Goal: Information Seeking & Learning: Learn about a topic

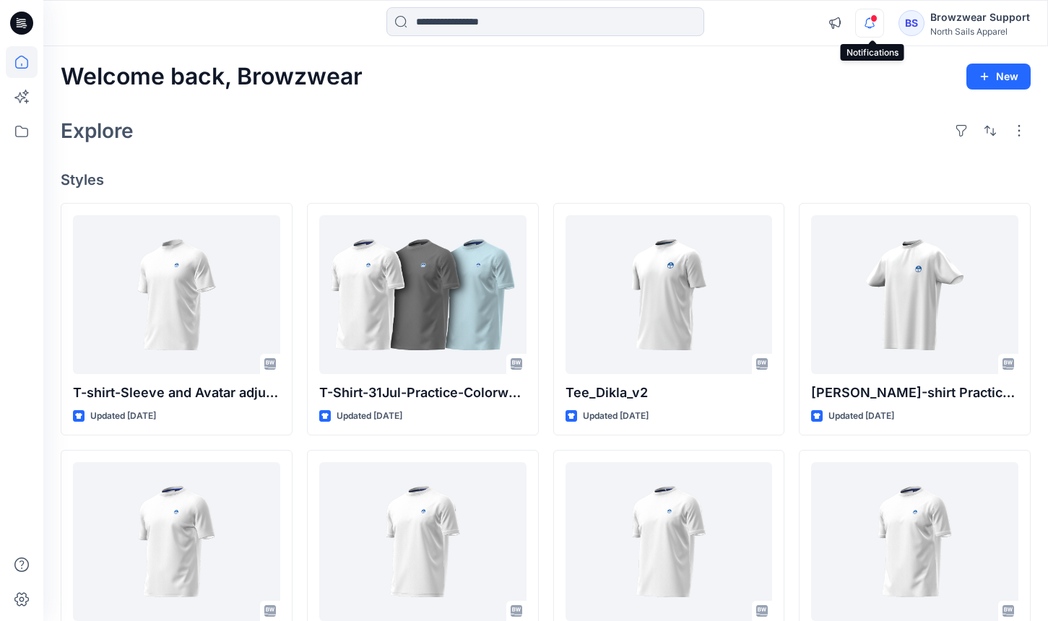
click at [872, 21] on icon "button" at bounding box center [869, 23] width 27 height 29
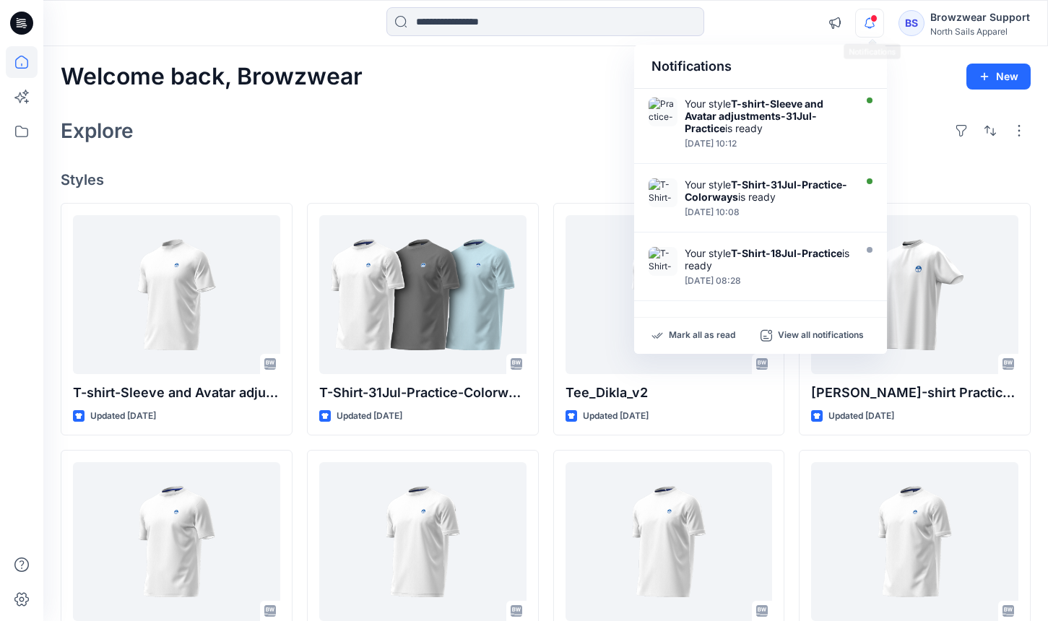
click at [872, 21] on icon "button" at bounding box center [869, 23] width 27 height 29
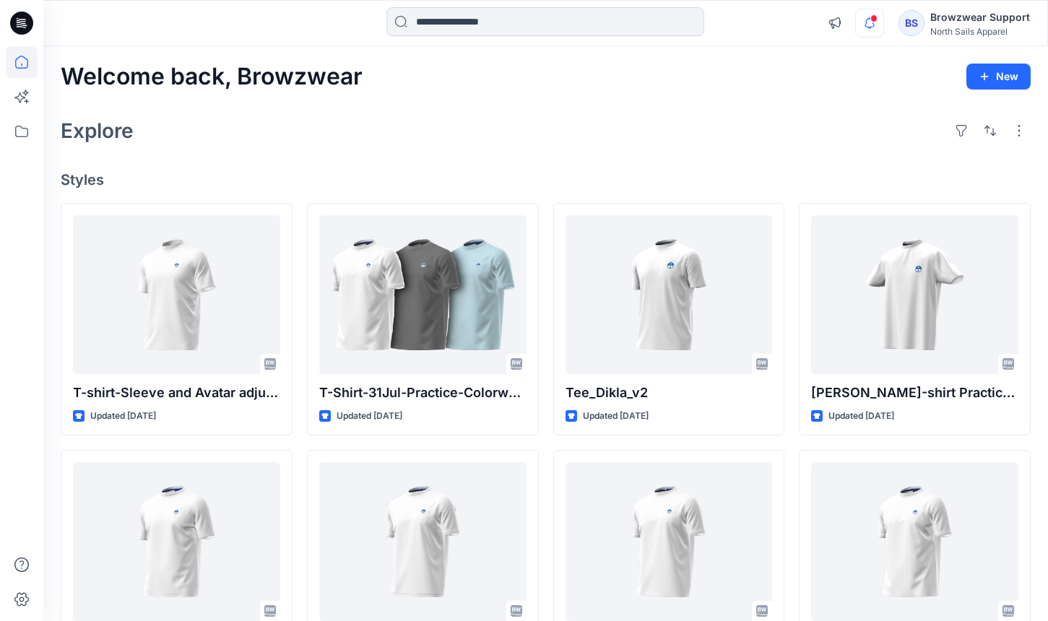
click at [872, 21] on icon "button" at bounding box center [869, 23] width 27 height 29
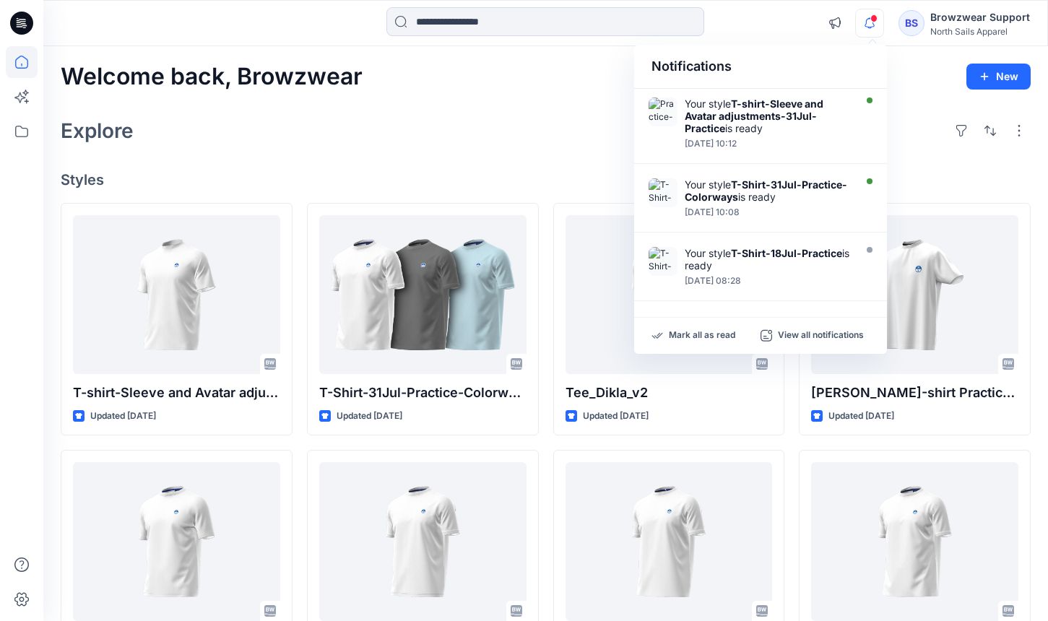
click at [545, 266] on div "T-shirt-Sleeve and Avatar adjustments-31Jul-Practice Updated 12 days ago Erica_…" at bounding box center [546, 567] width 970 height 728
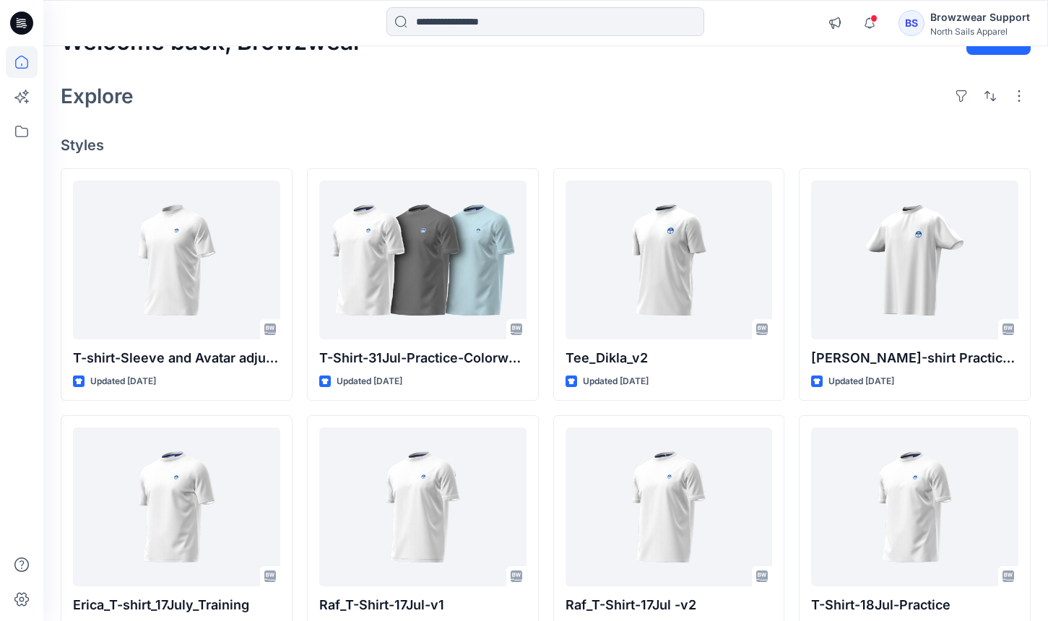
scroll to position [83, 0]
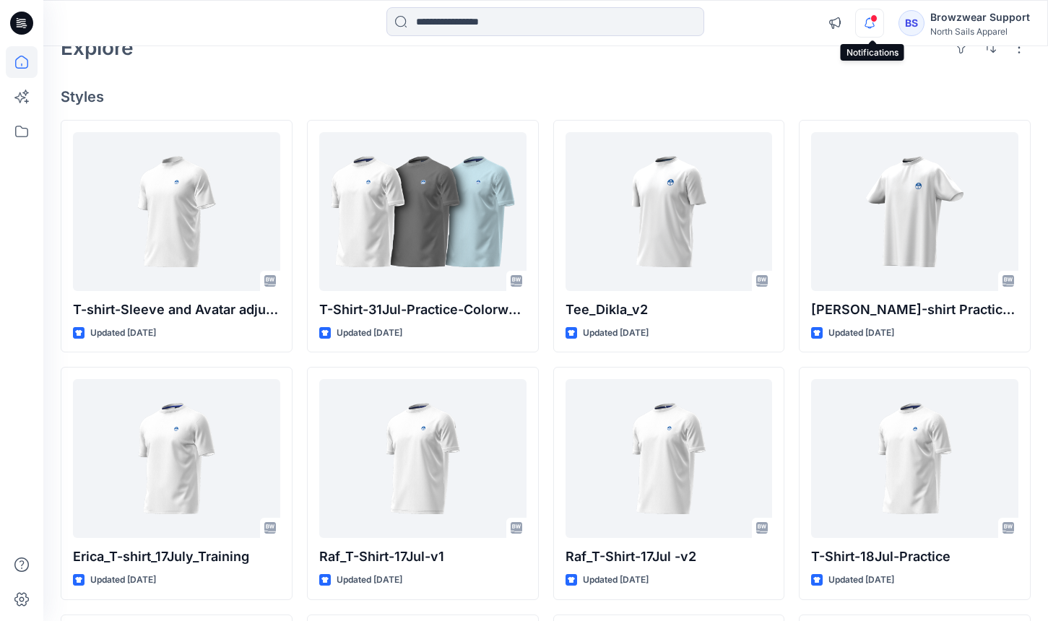
click at [882, 33] on icon "button" at bounding box center [869, 23] width 27 height 29
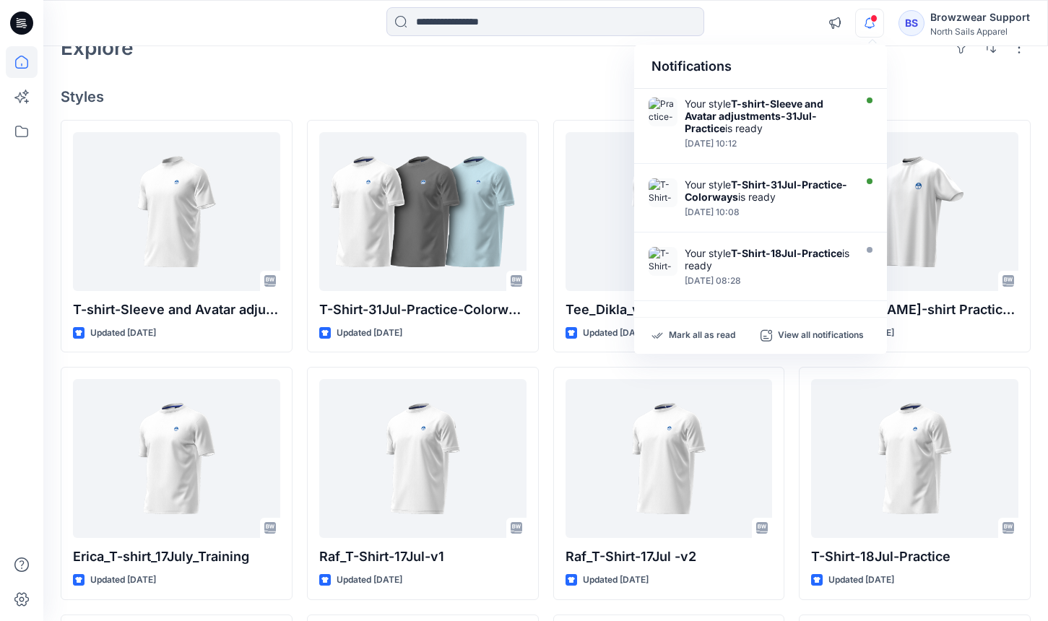
click at [870, 21] on icon "button" at bounding box center [869, 23] width 27 height 29
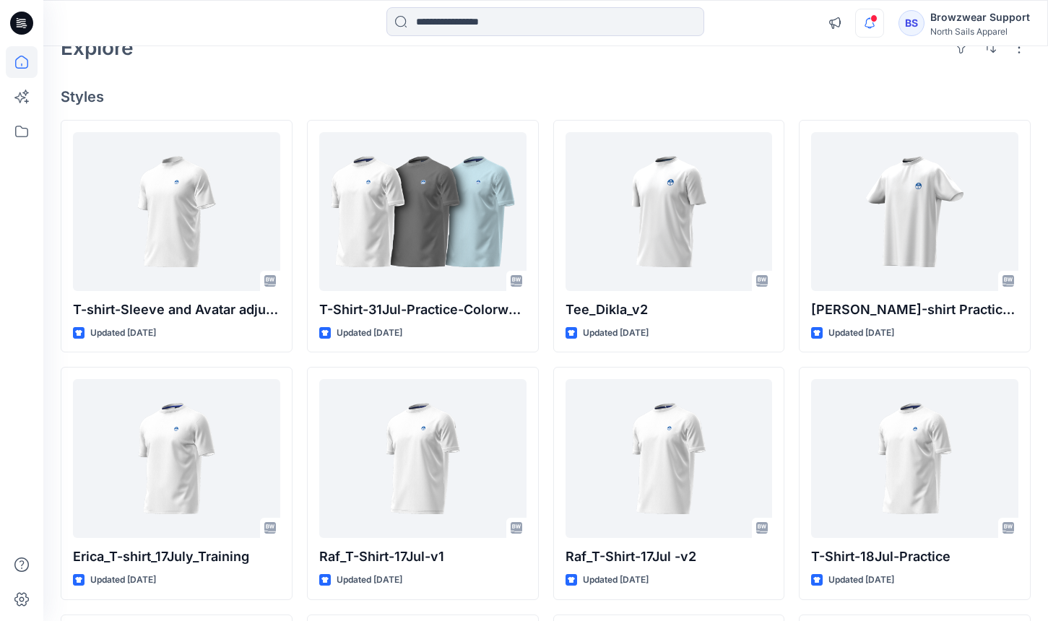
click at [870, 21] on icon "button" at bounding box center [869, 23] width 27 height 29
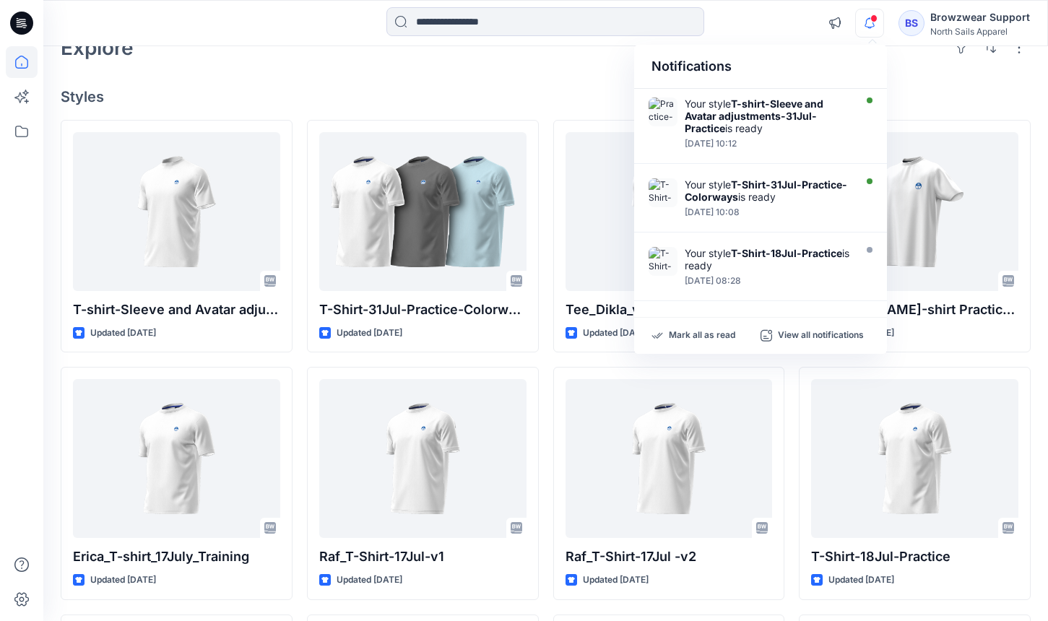
click at [870, 21] on icon "button" at bounding box center [869, 23] width 27 height 29
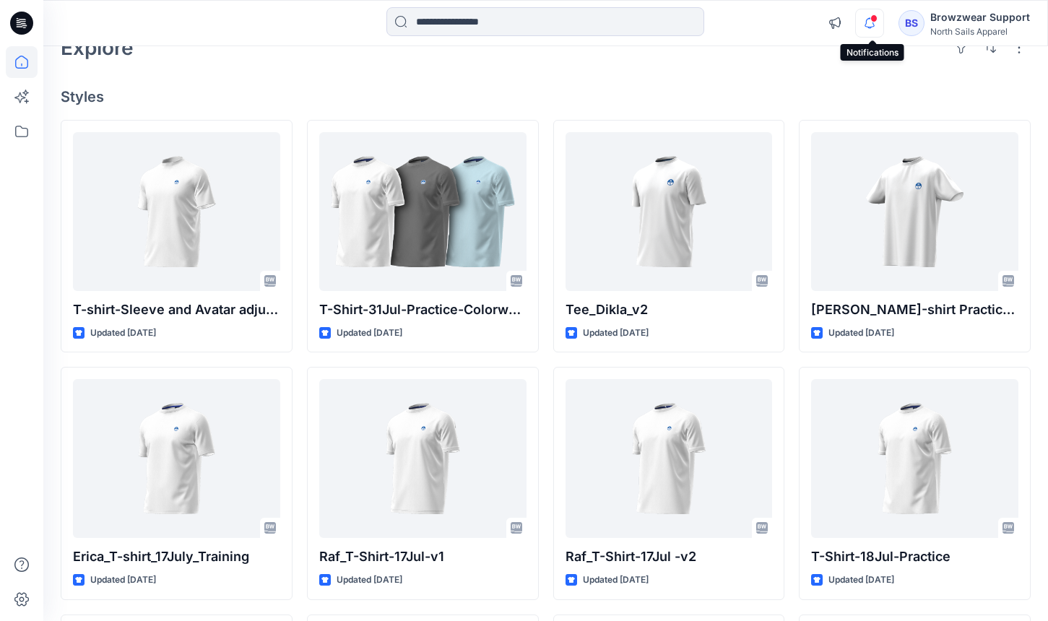
click at [869, 27] on icon "button" at bounding box center [869, 23] width 27 height 29
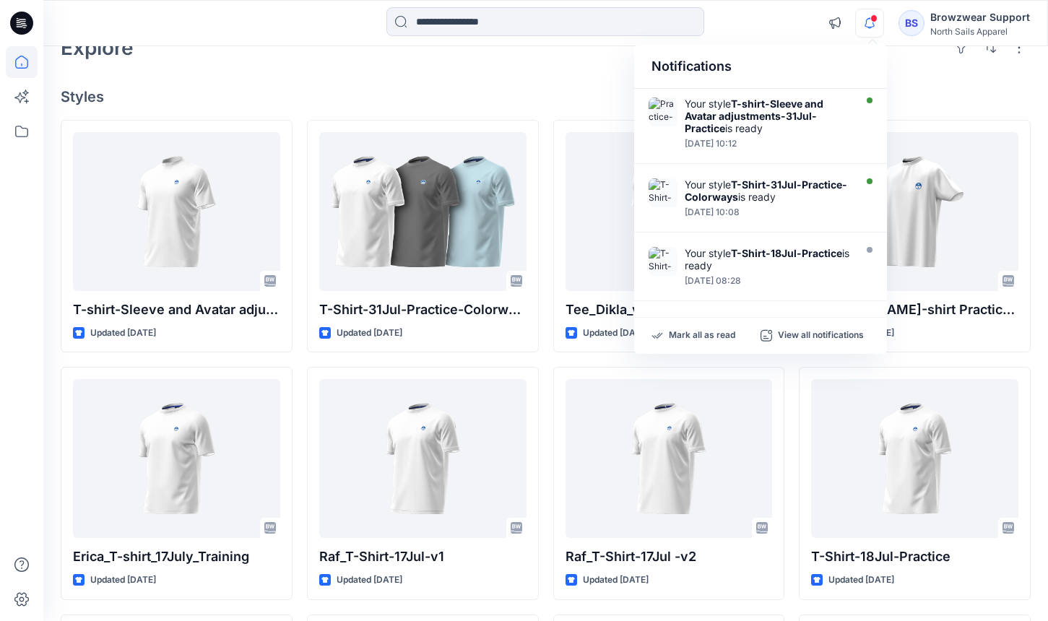
click at [579, 86] on div "Welcome back, Browzwear New Explore Styles T-shirt-Sleeve and Avatar adjustment…" at bounding box center [545, 537] width 1004 height 1149
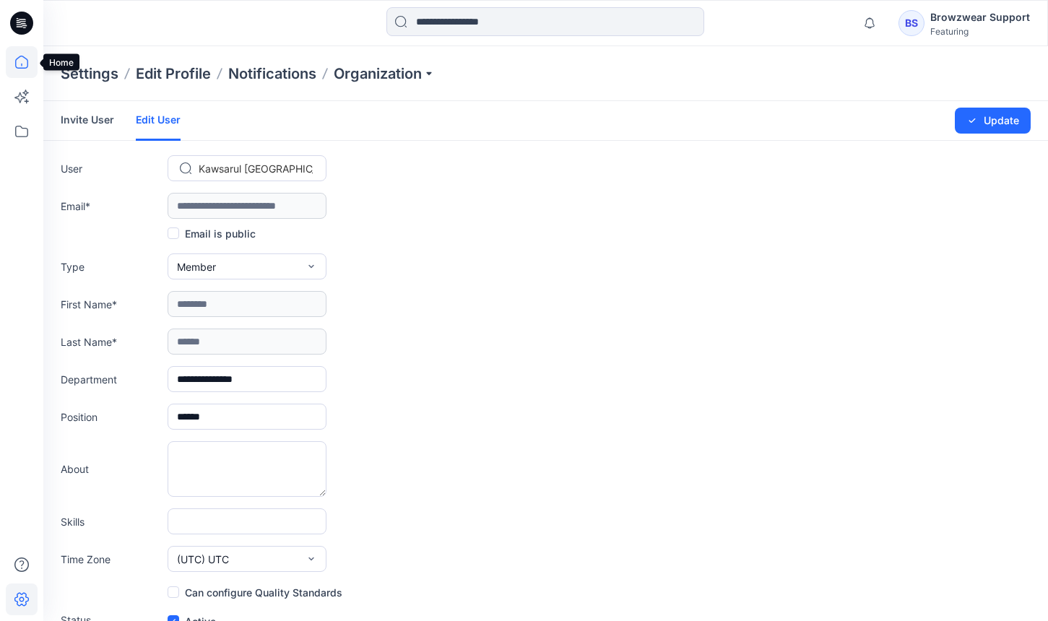
click at [17, 56] on icon at bounding box center [22, 62] width 32 height 32
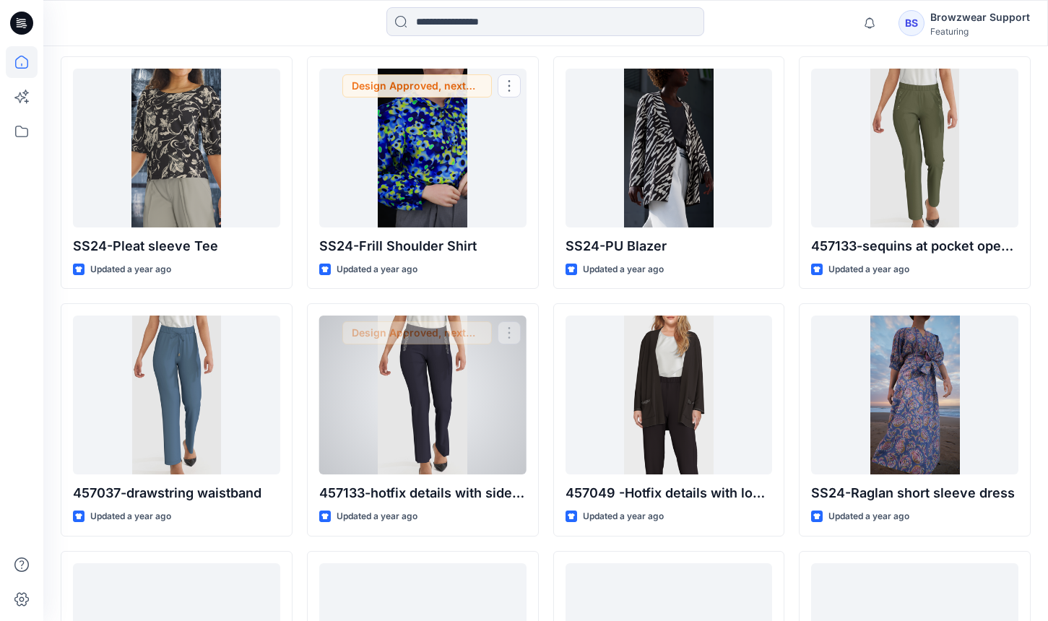
scroll to position [918, 0]
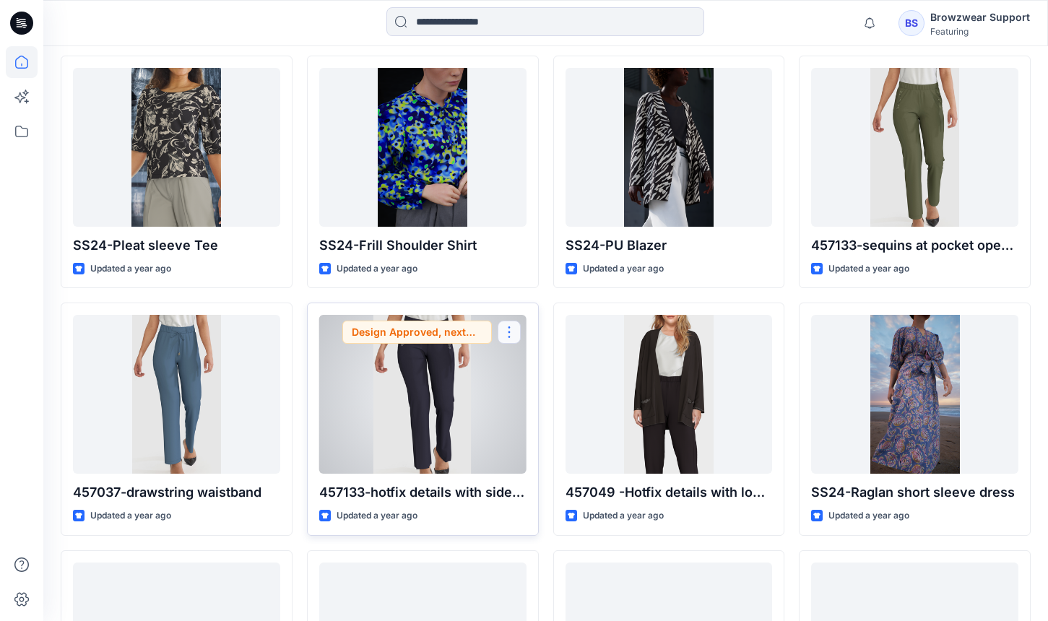
click at [500, 329] on button "button" at bounding box center [508, 332] width 23 height 23
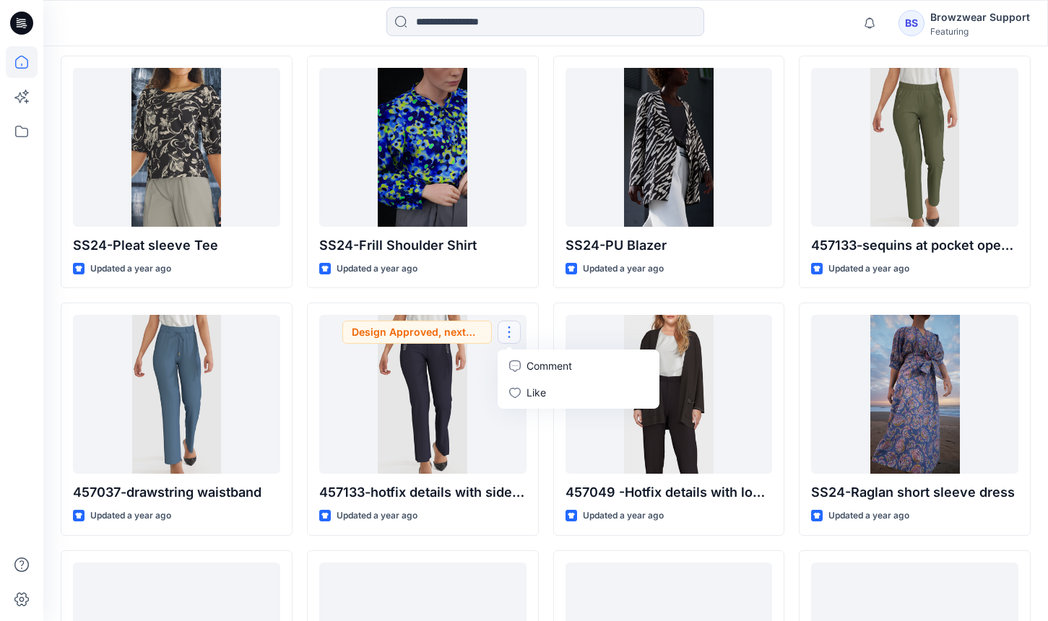
click at [544, 329] on div "457049 - rhinetones on sleeve edge Updated 15 days ago SS24-Elengant dress-modi…" at bounding box center [546, 295] width 970 height 1469
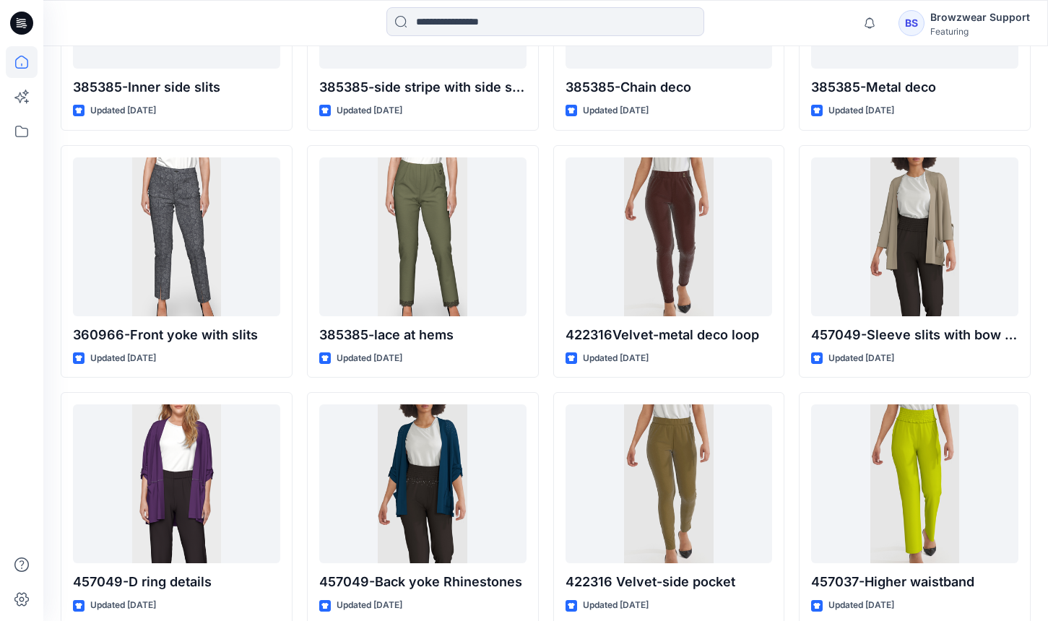
scroll to position [4072, 0]
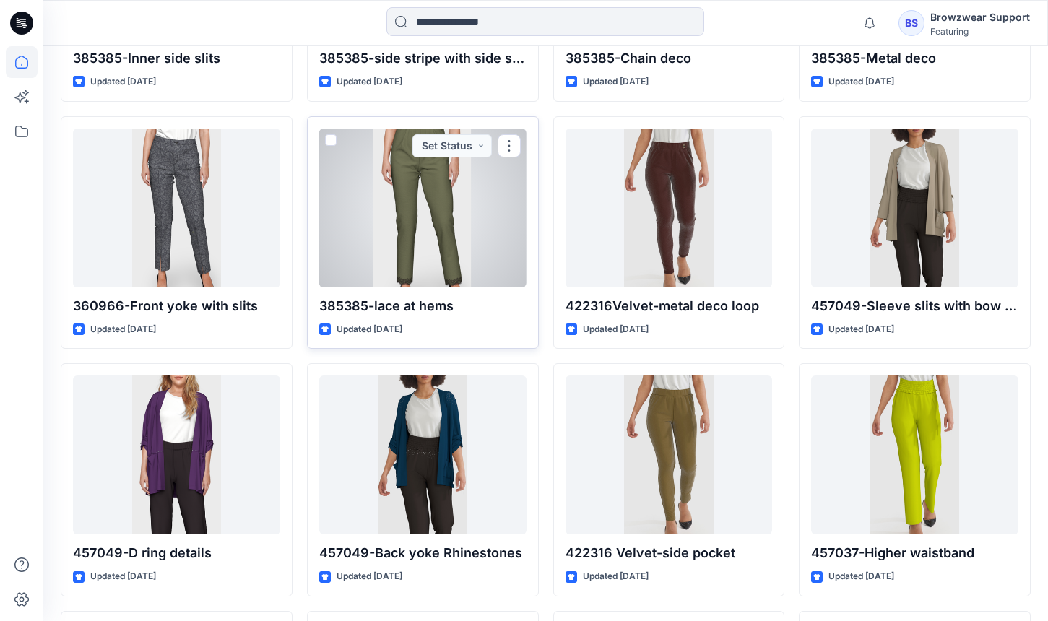
click at [474, 242] on div at bounding box center [422, 208] width 207 height 159
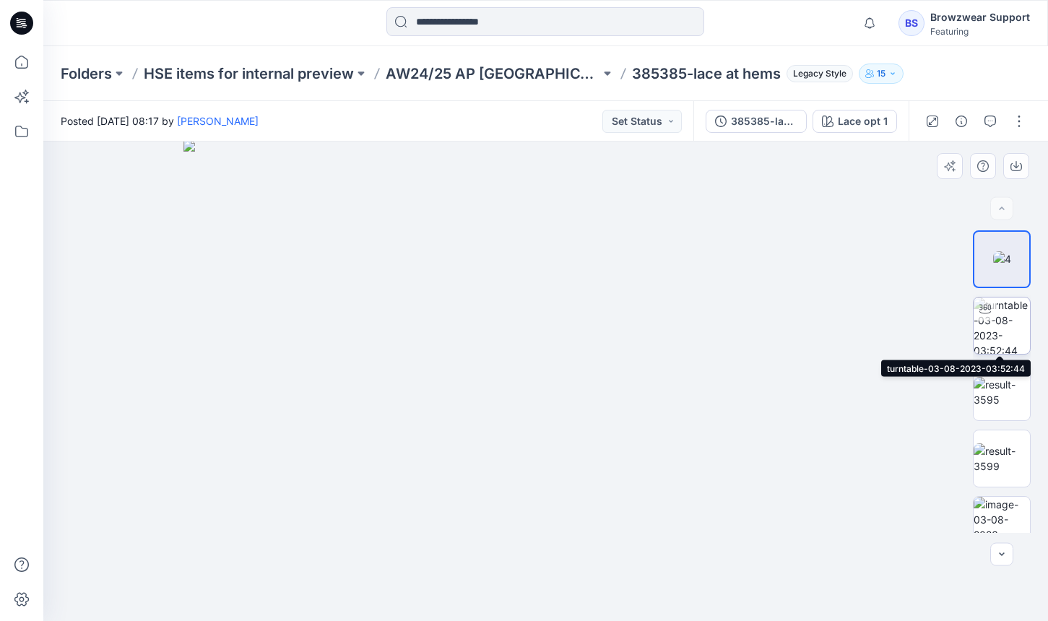
click at [1017, 313] on img at bounding box center [1001, 325] width 56 height 56
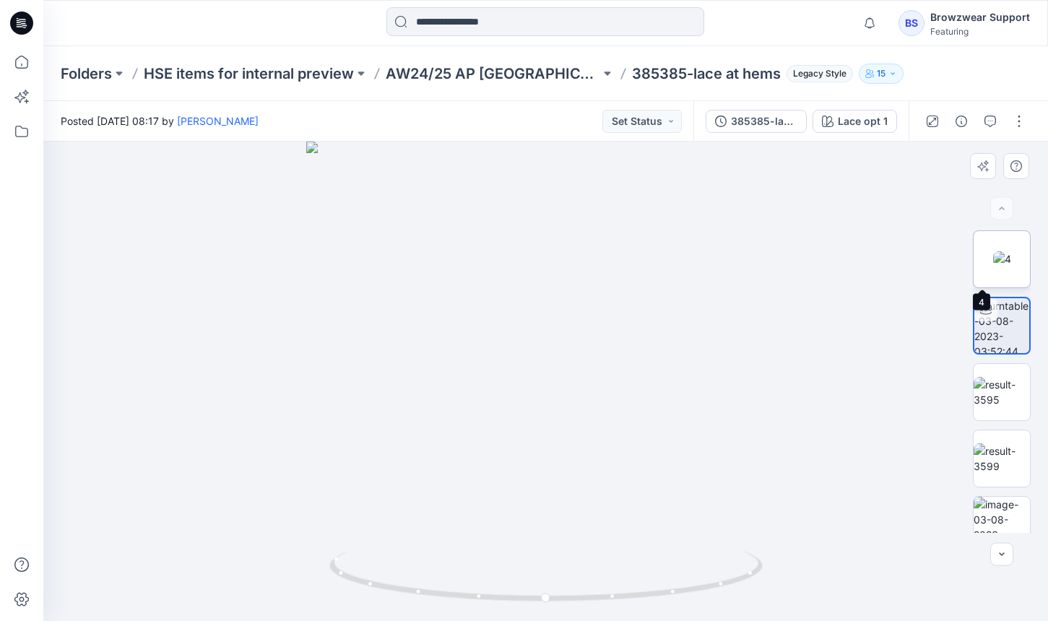
click at [1011, 266] on img at bounding box center [1002, 258] width 18 height 15
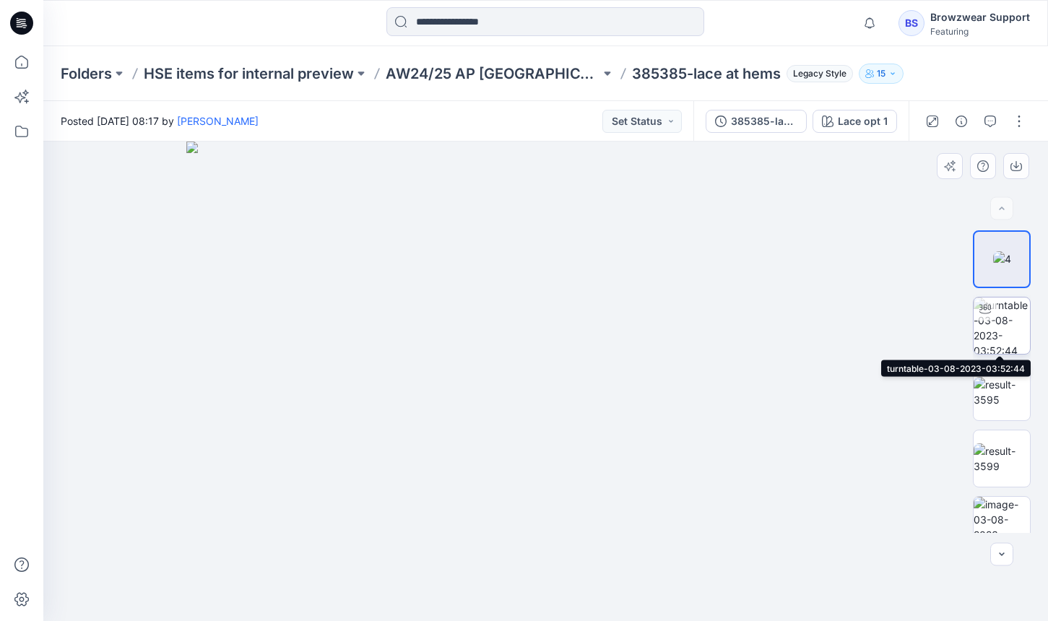
click at [1014, 315] on img at bounding box center [1001, 325] width 56 height 56
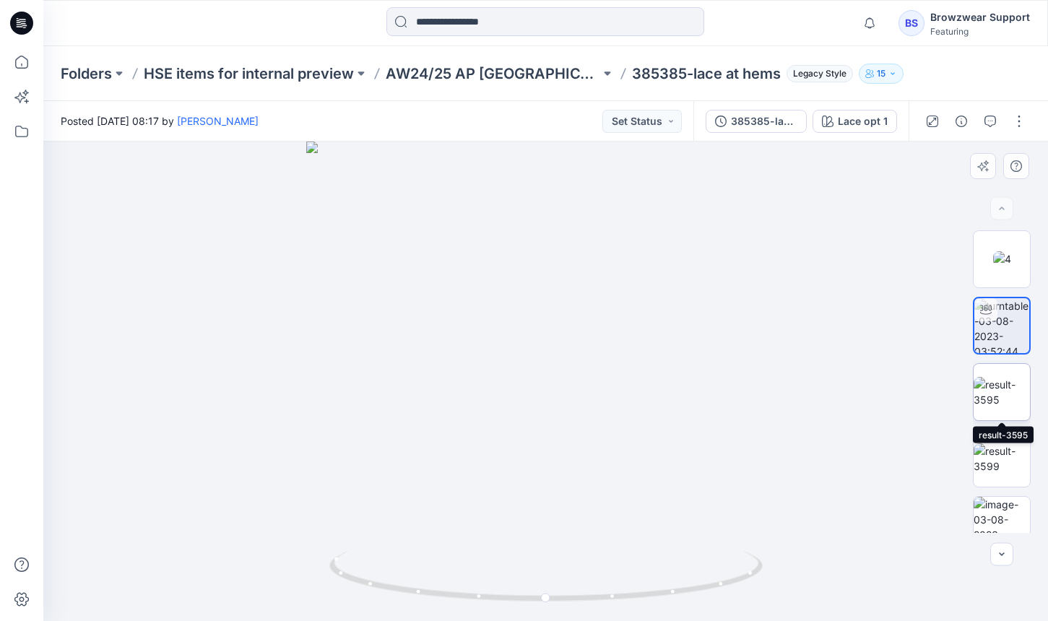
click at [1009, 384] on img at bounding box center [1001, 392] width 56 height 30
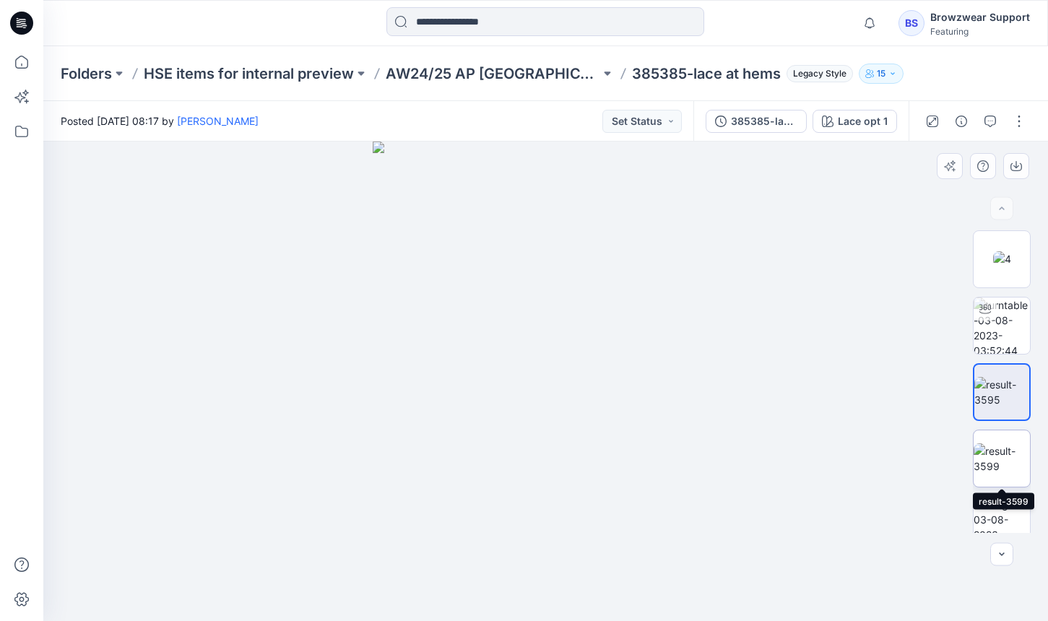
click at [1015, 458] on img at bounding box center [1001, 458] width 56 height 30
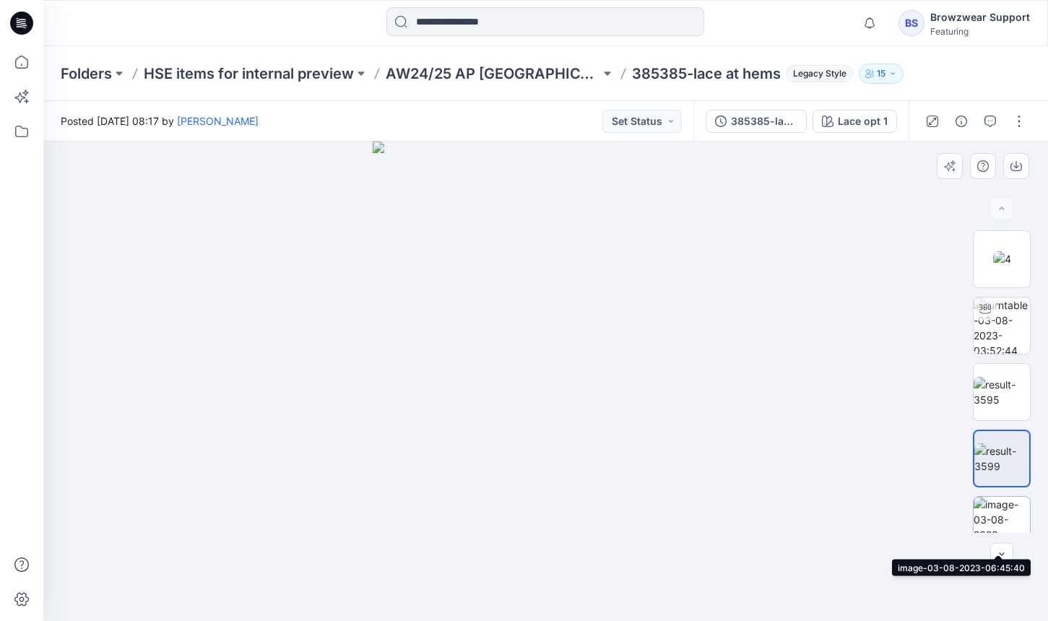
click at [1013, 505] on img at bounding box center [1001, 525] width 56 height 56
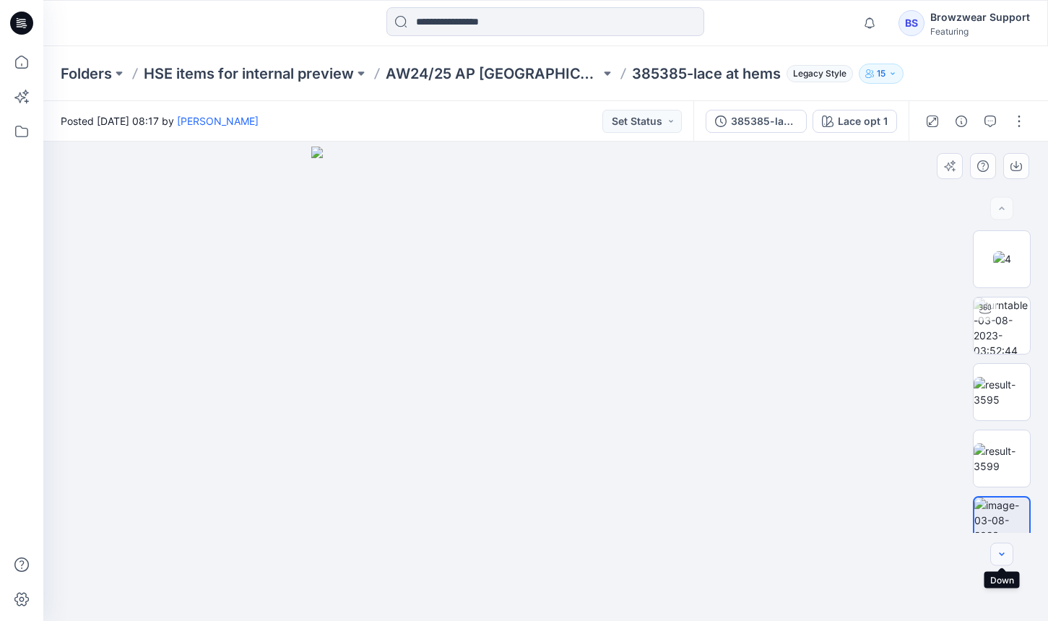
click at [1002, 549] on icon "button" at bounding box center [1002, 555] width 12 height 12
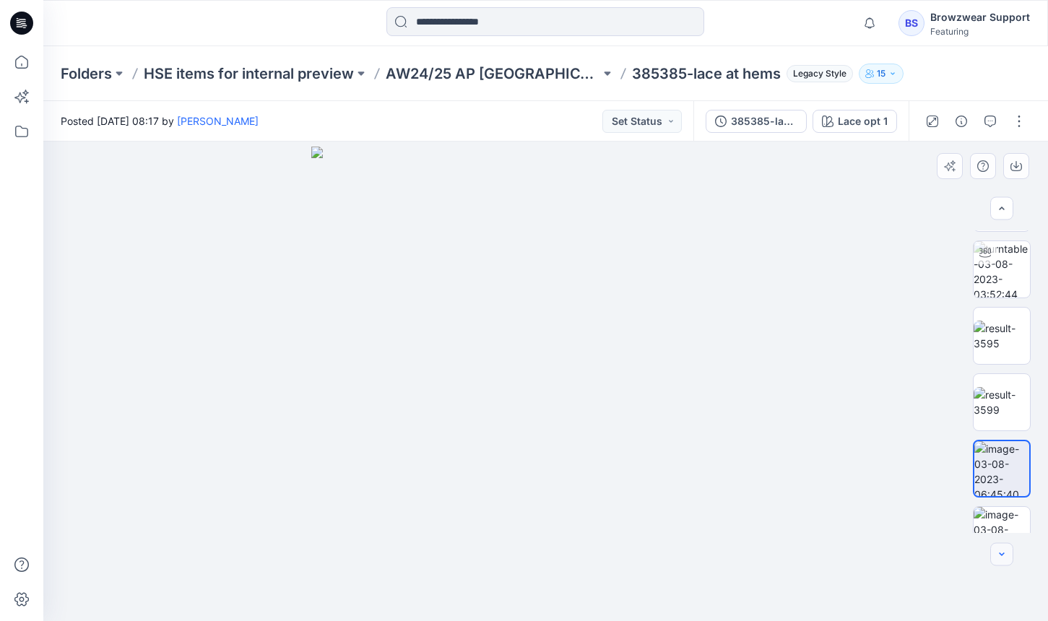
click at [1002, 549] on icon "button" at bounding box center [1002, 555] width 12 height 12
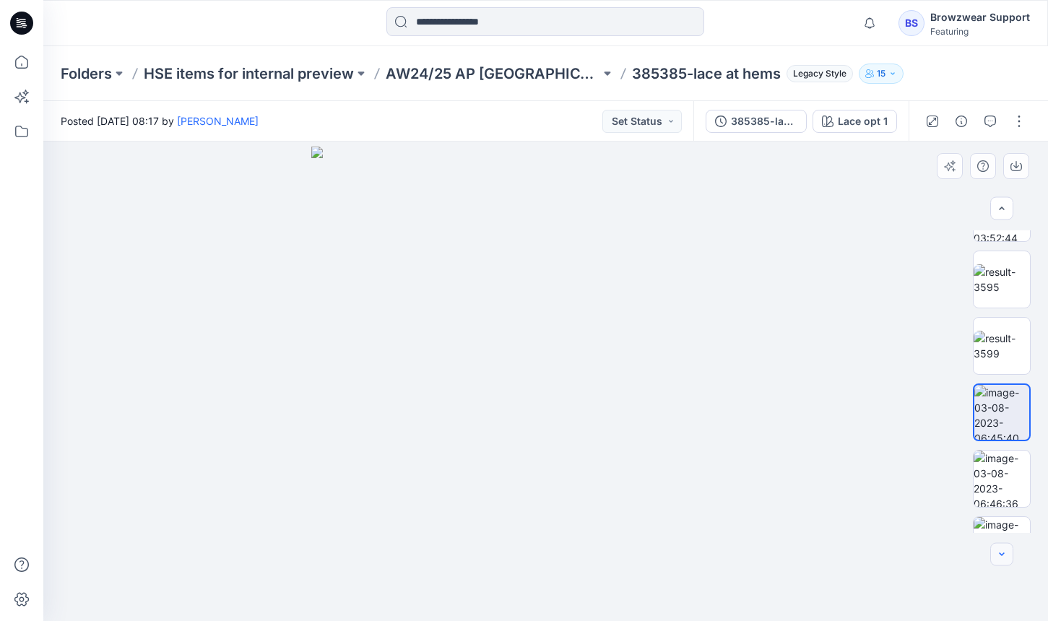
click at [1002, 549] on icon "button" at bounding box center [1002, 555] width 12 height 12
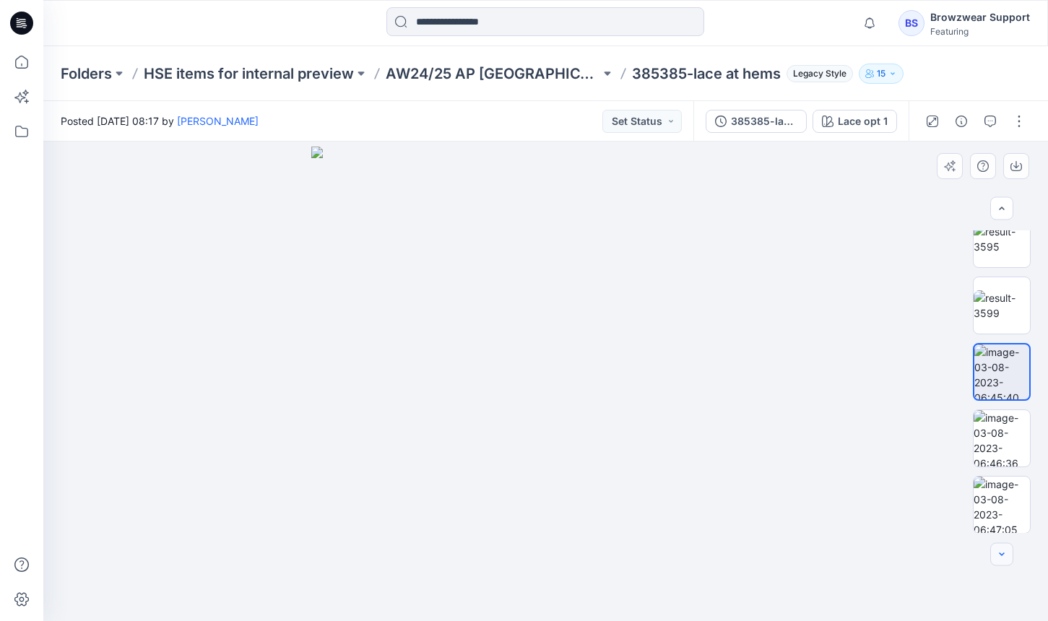
scroll to position [154, 0]
click at [1002, 549] on div at bounding box center [1001, 554] width 23 height 23
click at [1003, 443] on img at bounding box center [1001, 437] width 56 height 56
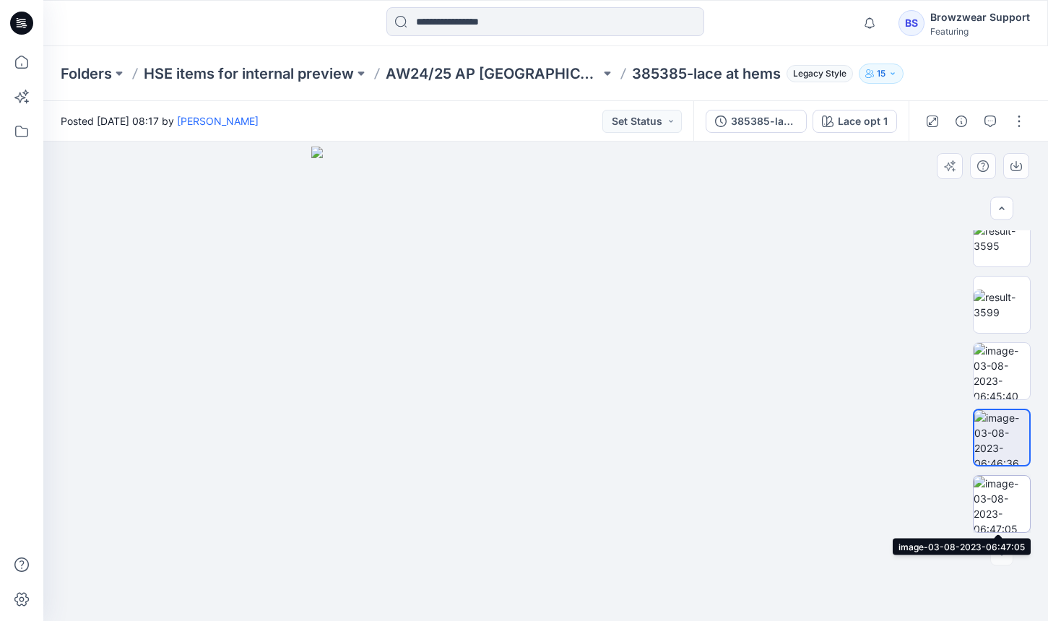
click at [1009, 490] on img at bounding box center [1001, 504] width 56 height 56
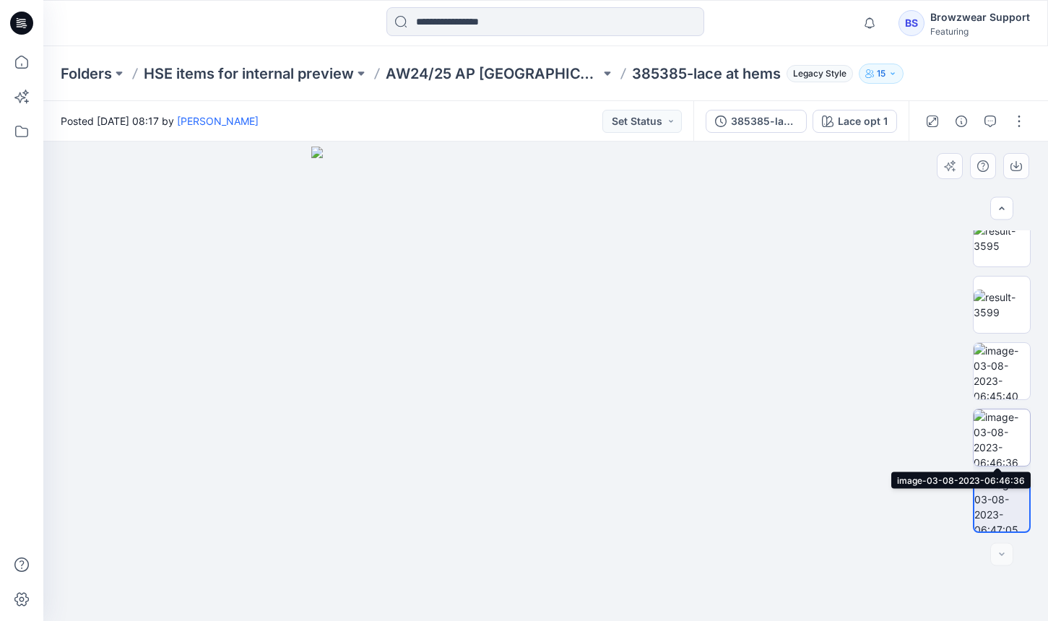
click at [1004, 448] on img at bounding box center [1001, 437] width 56 height 56
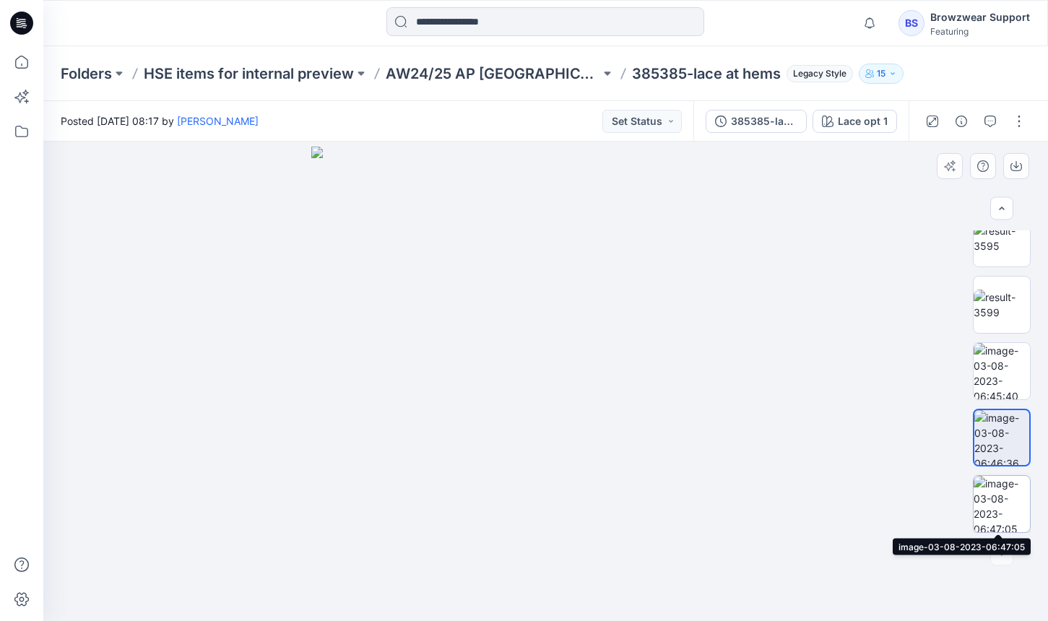
click at [1004, 484] on img at bounding box center [1001, 504] width 56 height 56
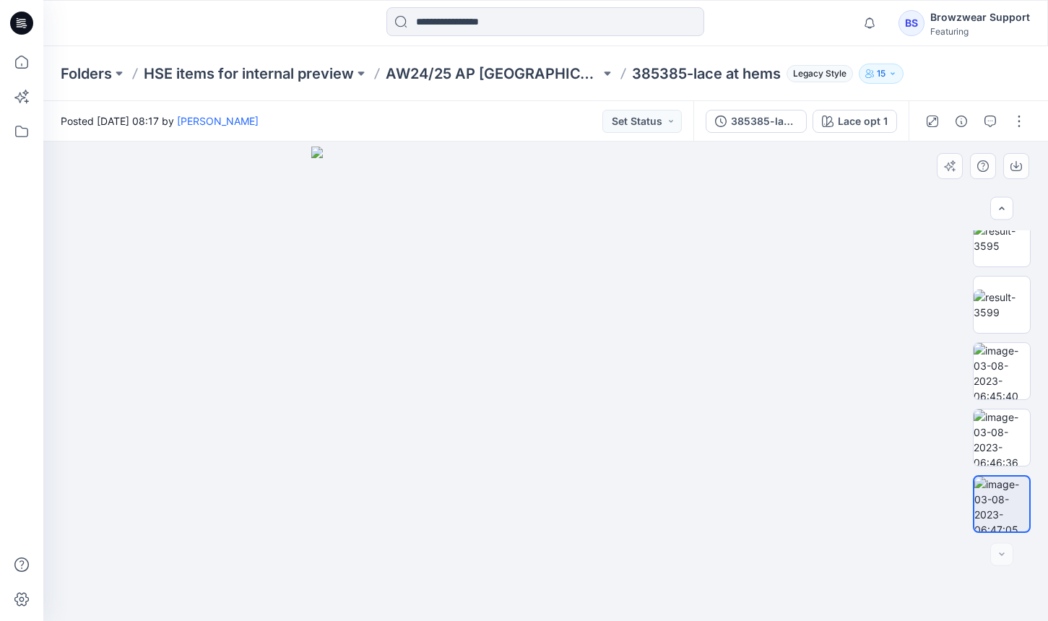
click at [767, 401] on img at bounding box center [545, 384] width 469 height 474
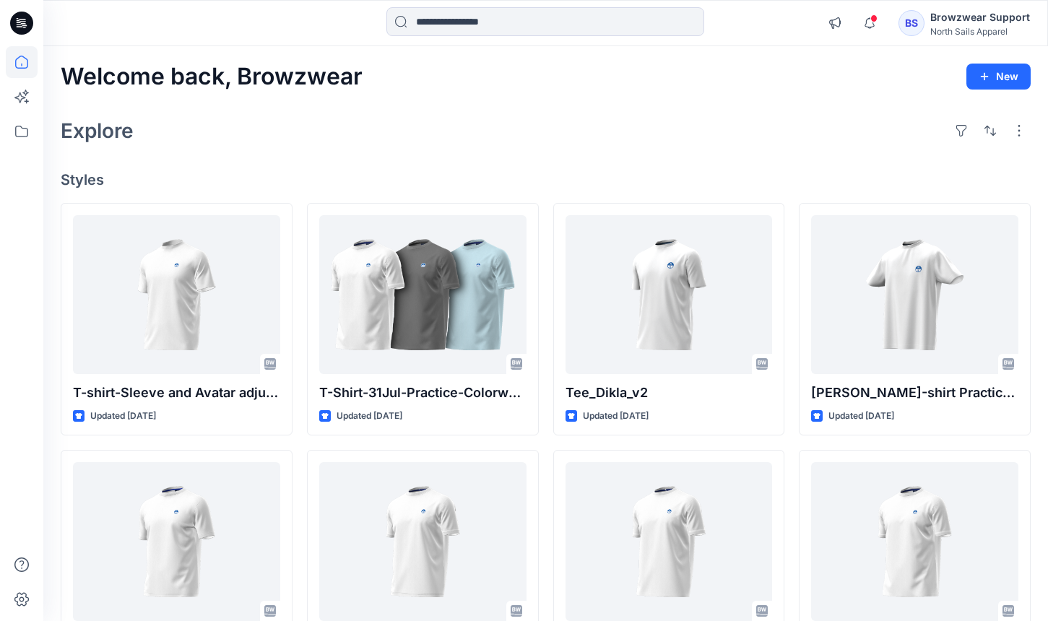
scroll to position [83, 0]
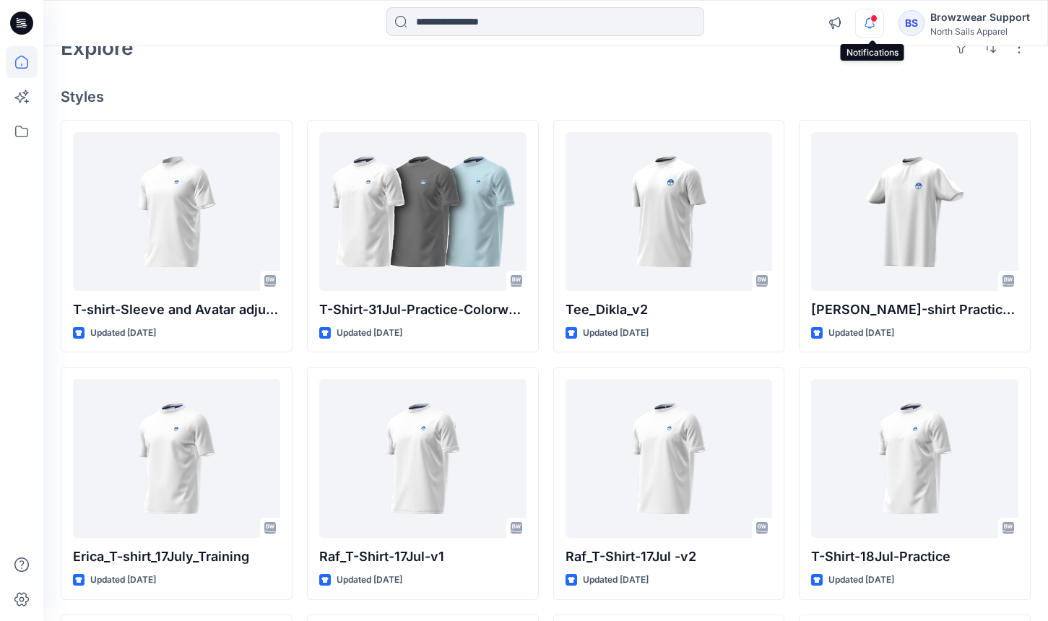
click at [872, 27] on icon "button" at bounding box center [869, 23] width 27 height 29
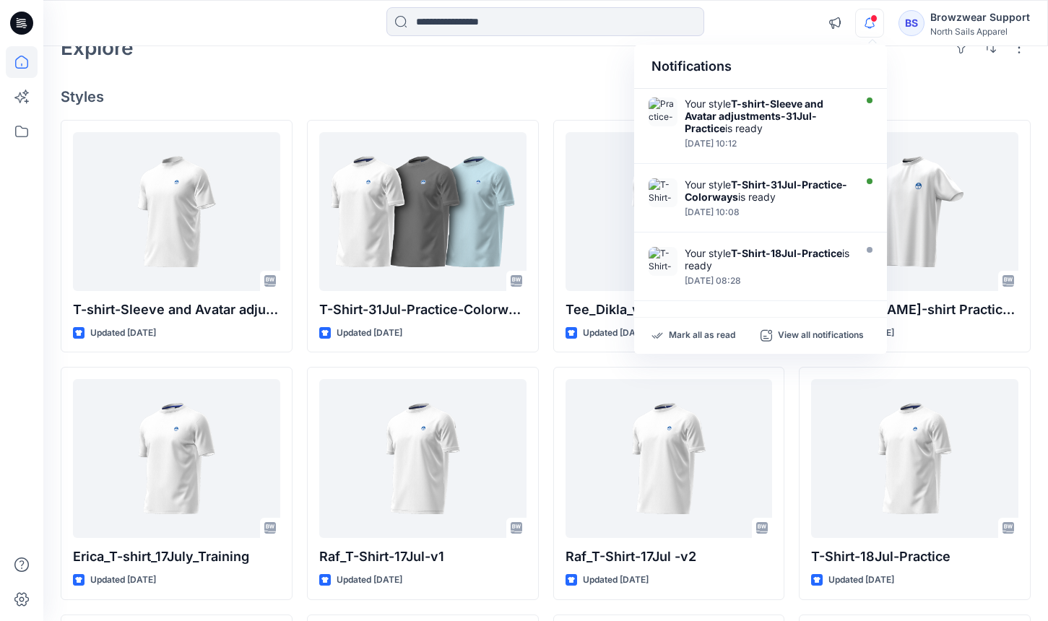
click at [963, 111] on div "Welcome back, Browzwear New Explore Styles T-shirt-Sleeve and Avatar adjustment…" at bounding box center [545, 537] width 1004 height 1149
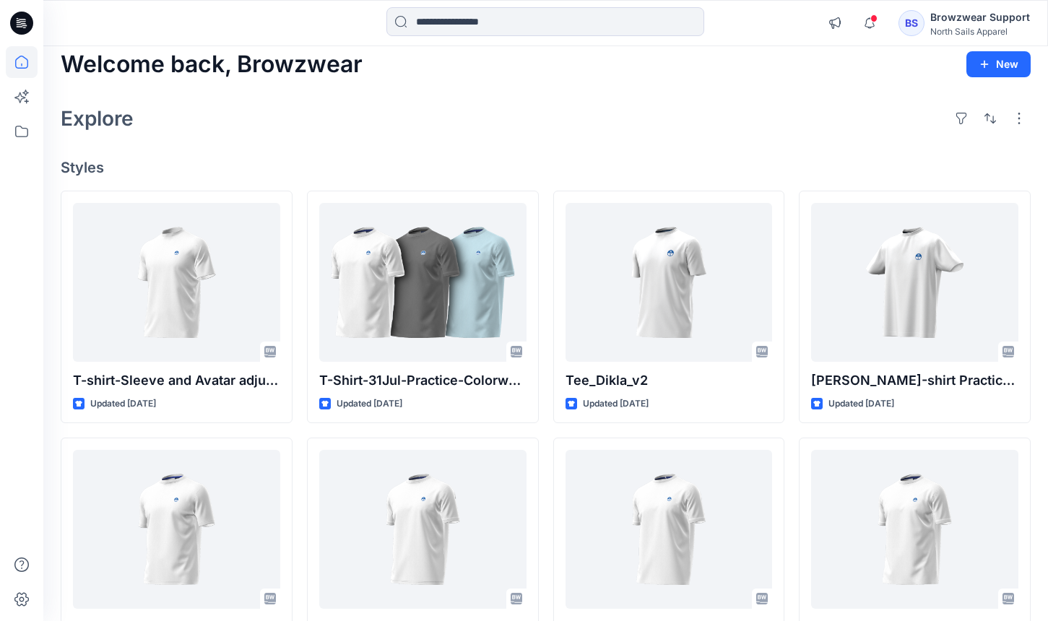
scroll to position [0, 0]
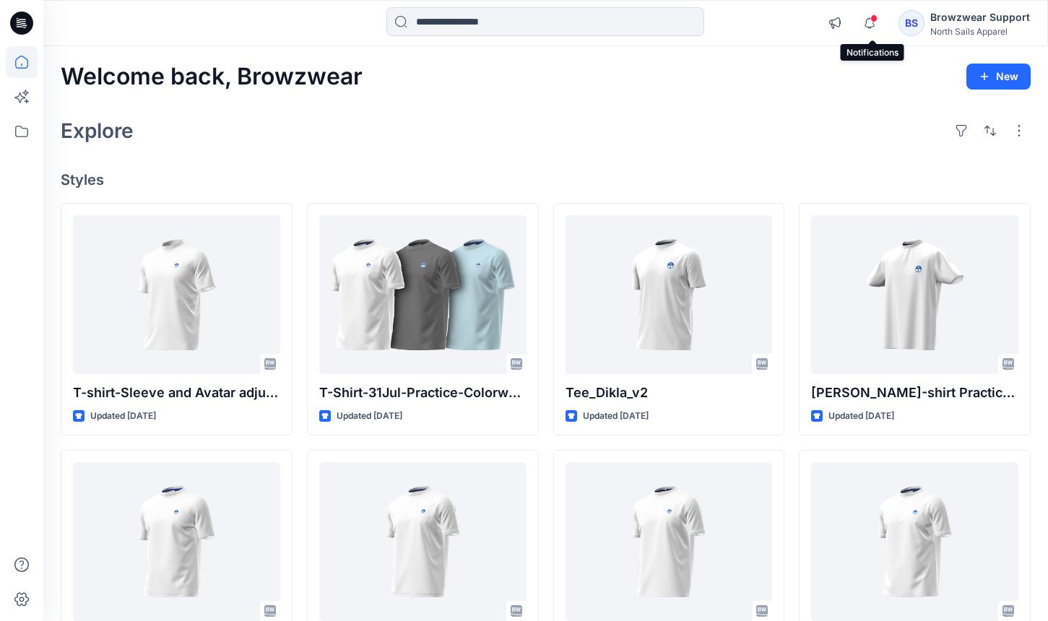
click at [874, 16] on span at bounding box center [873, 18] width 7 height 8
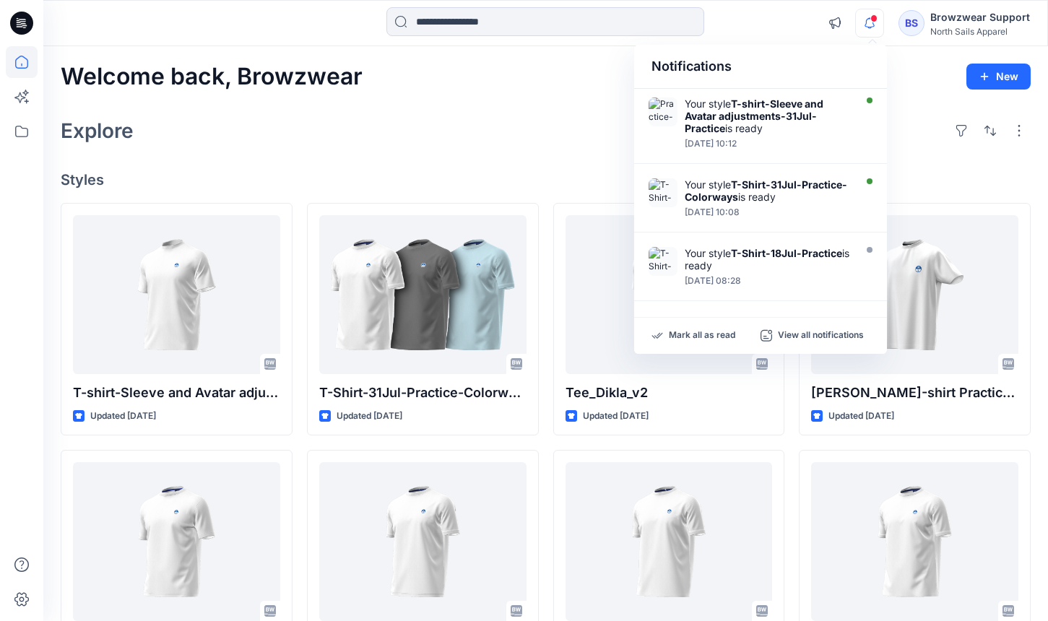
click at [928, 188] on h4 "Styles" at bounding box center [546, 179] width 970 height 17
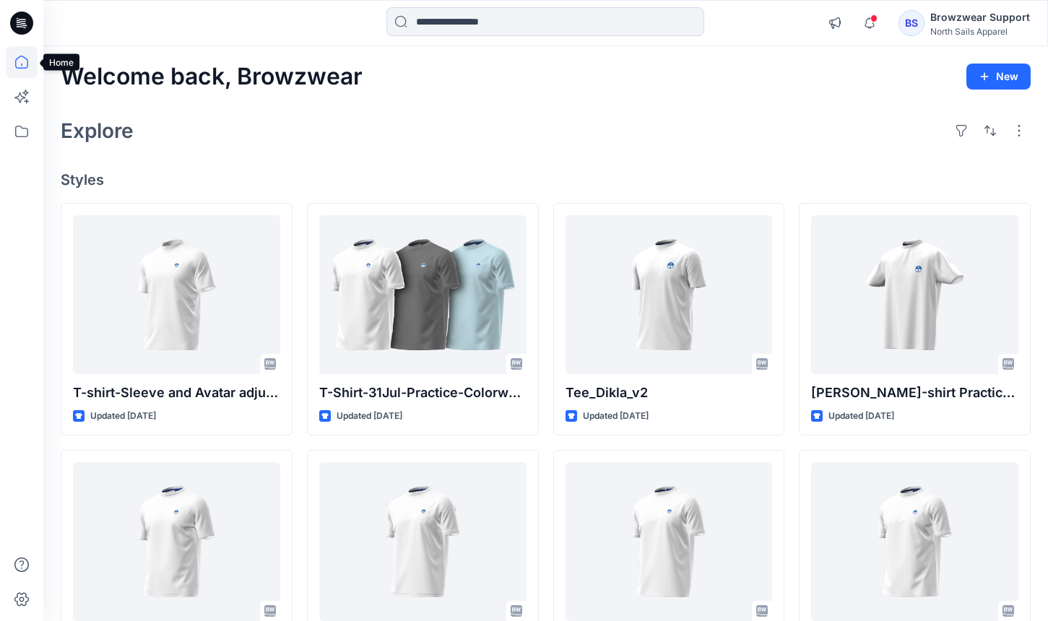
click at [25, 64] on icon at bounding box center [22, 62] width 32 height 32
click at [27, 103] on icon at bounding box center [22, 97] width 32 height 32
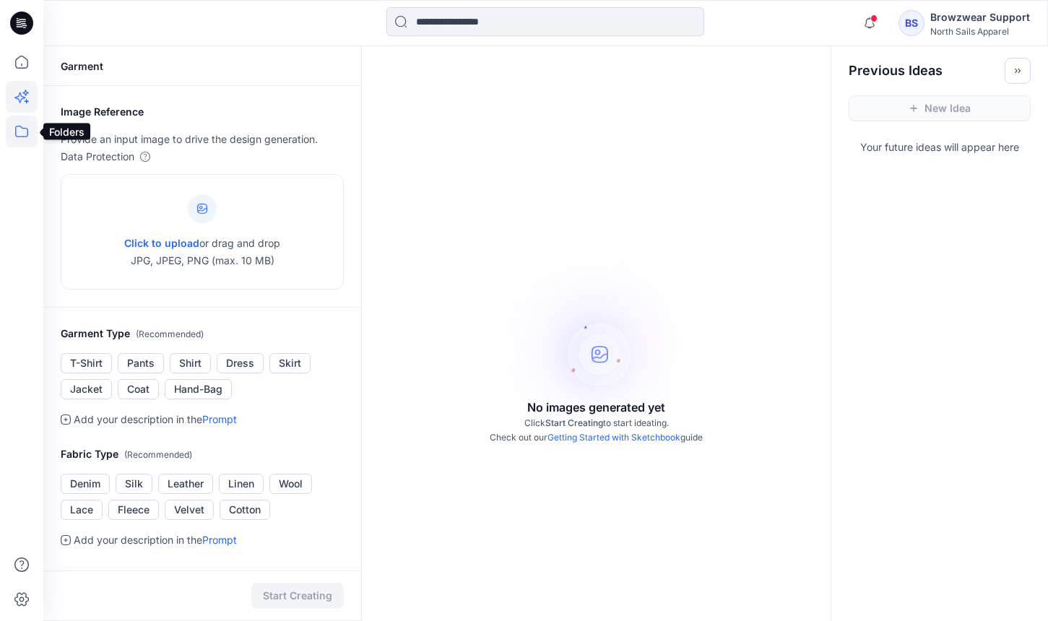
click at [27, 130] on icon at bounding box center [21, 132] width 13 height 12
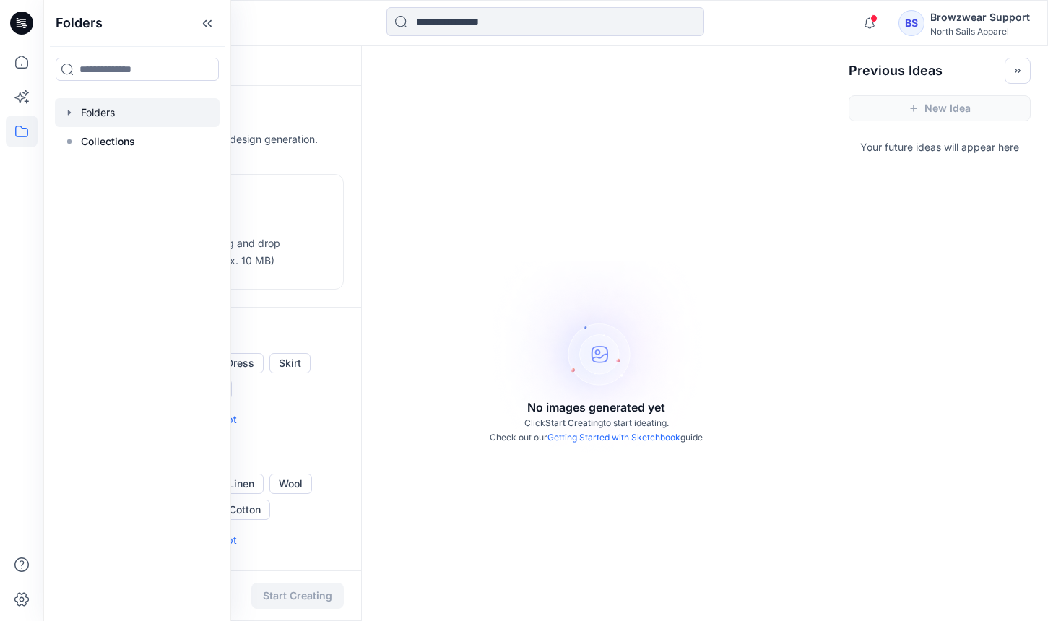
click at [78, 118] on div at bounding box center [137, 112] width 165 height 29
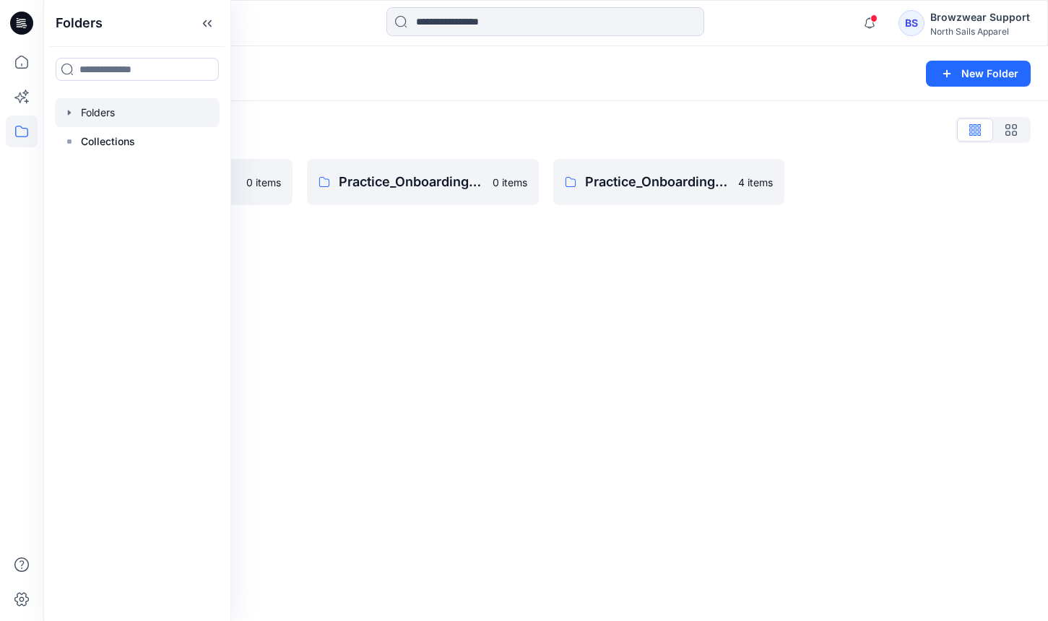
click at [375, 275] on div "Folders New Folder Folders List BW Studio Projects 0 items Practice_Onboarding_…" at bounding box center [545, 333] width 1004 height 575
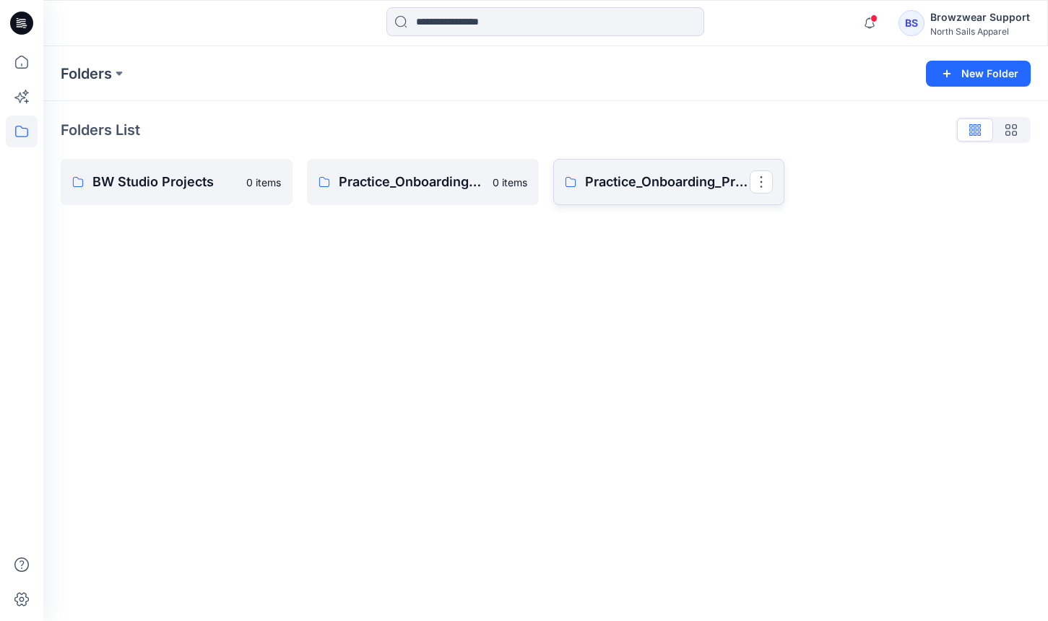
click at [632, 195] on link "Practice_Onboarding_Product Devt Team" at bounding box center [669, 182] width 232 height 46
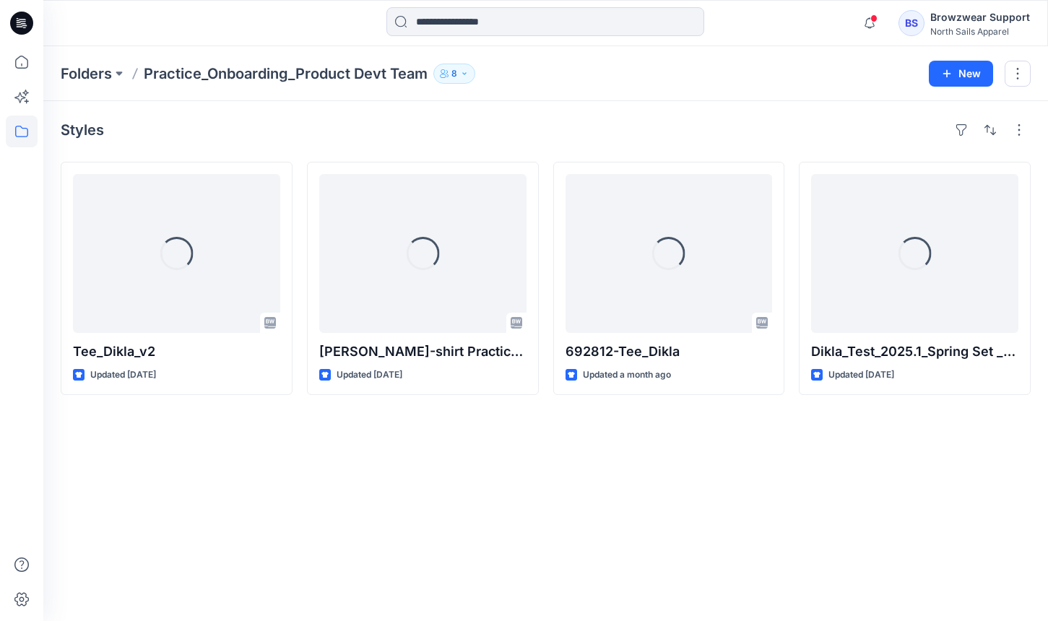
click at [826, 502] on div "Styles Loading... Tee_Dikla_v2 Updated 21 days ago Loading... Piero_T-shirt Pra…" at bounding box center [545, 361] width 1004 height 520
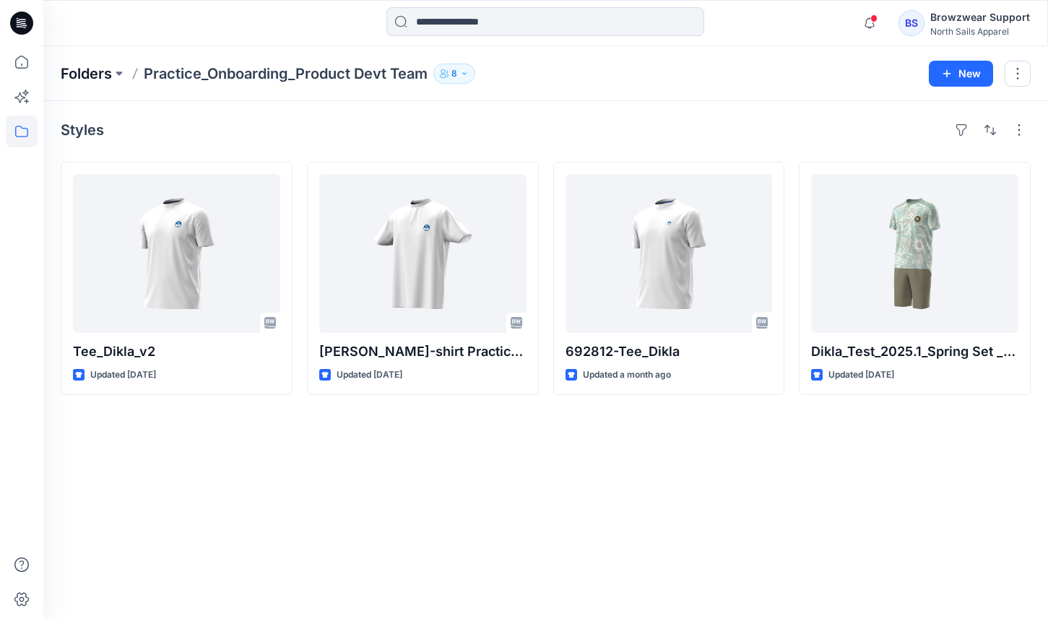
click at [77, 81] on p "Folders" at bounding box center [86, 74] width 51 height 20
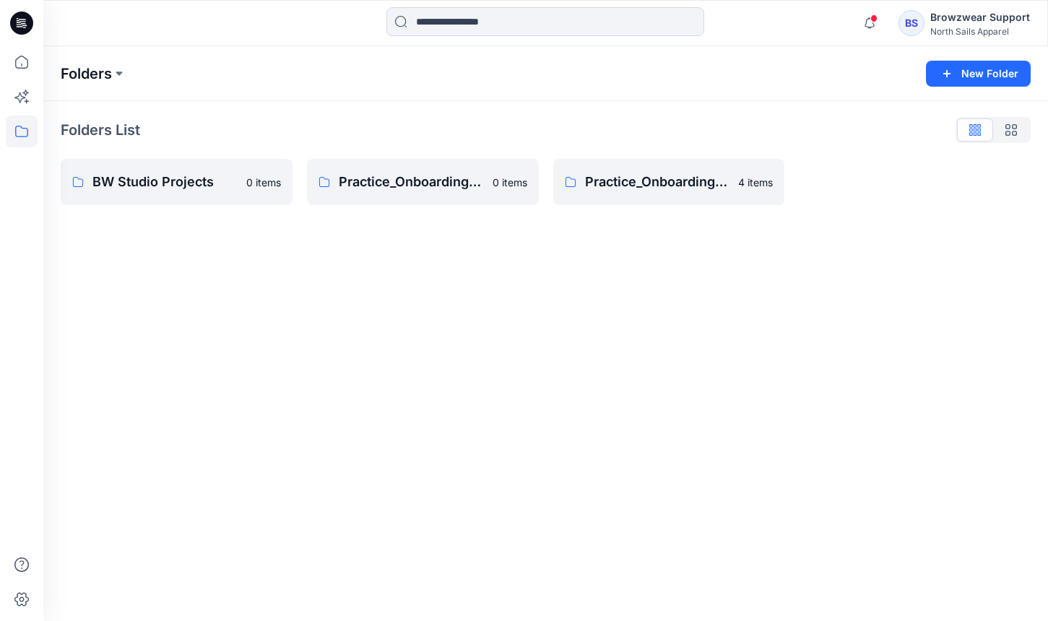
click at [95, 77] on p "Folders" at bounding box center [86, 74] width 51 height 20
